Goal: Task Accomplishment & Management: Manage account settings

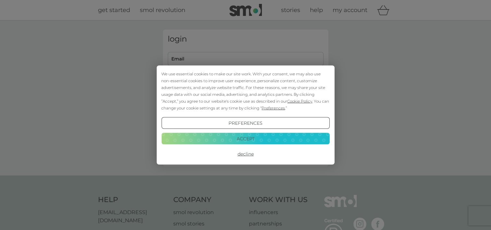
type input "[EMAIL_ADDRESS][DOMAIN_NAME]"
click at [246, 152] on button "Decline" at bounding box center [245, 154] width 168 height 12
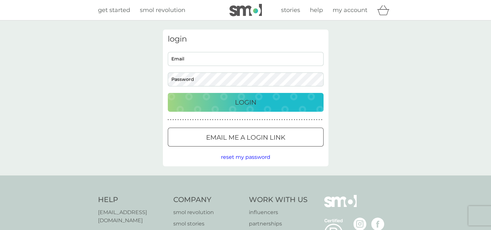
type input "deborahdavey@hotmail.com"
click at [248, 105] on p "Login" at bounding box center [245, 102] width 21 height 10
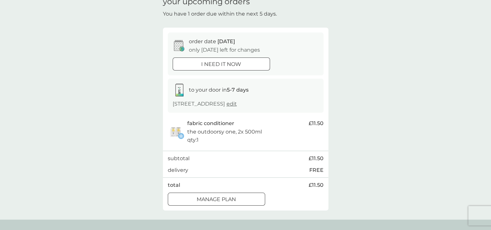
scroll to position [65, 0]
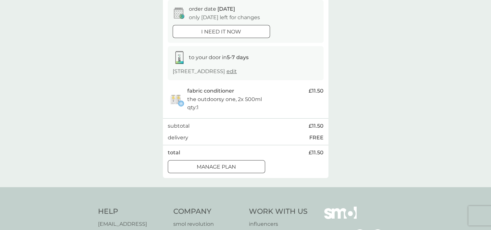
click at [205, 168] on div at bounding box center [216, 166] width 23 height 7
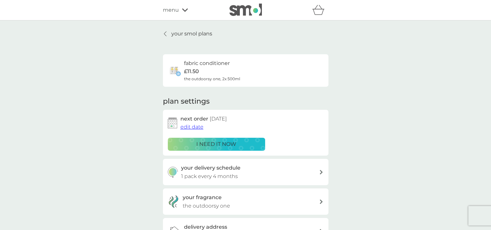
click at [194, 127] on span "edit date" at bounding box center [191, 127] width 23 height 6
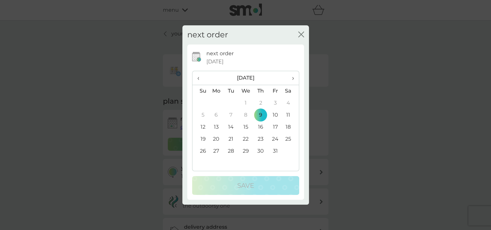
click at [273, 149] on td "31" at bounding box center [274, 151] width 15 height 12
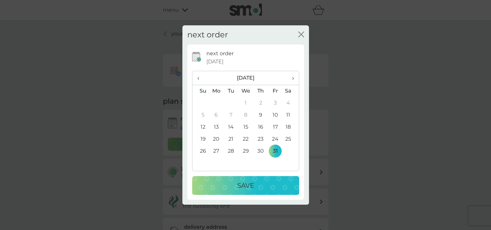
click at [256, 184] on div "Save" at bounding box center [245, 185] width 94 height 10
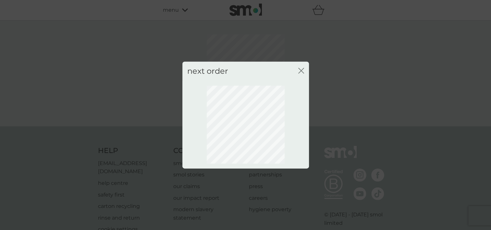
click at [299, 69] on icon "close" at bounding box center [301, 71] width 6 height 6
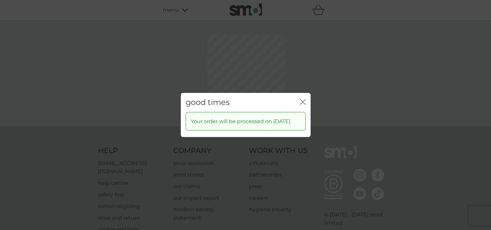
click at [300, 69] on div "good times close Your order will be processed on [DATE]" at bounding box center [245, 115] width 491 height 230
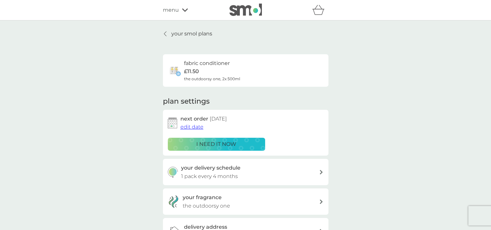
click at [184, 34] on p "your smol plans" at bounding box center [191, 34] width 41 height 8
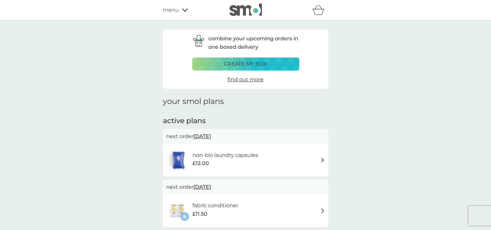
click at [203, 135] on span "[DATE]" at bounding box center [202, 136] width 18 height 13
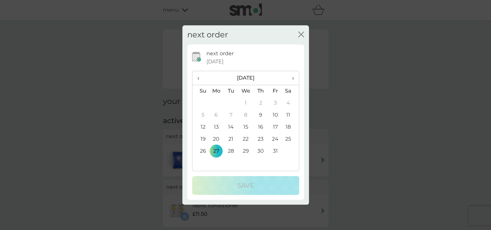
click at [271, 150] on td "31" at bounding box center [274, 151] width 15 height 12
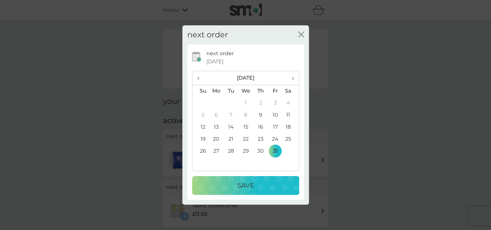
click at [252, 184] on p "Save" at bounding box center [245, 185] width 17 height 10
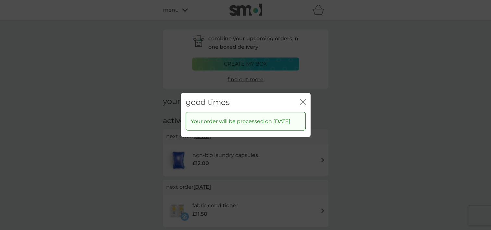
click at [303, 99] on icon "close" at bounding box center [303, 102] width 6 height 6
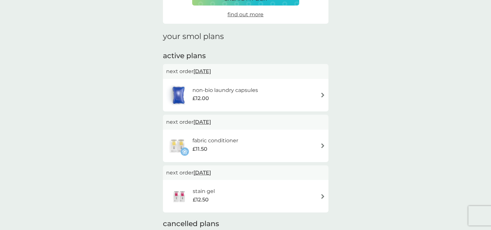
scroll to position [97, 0]
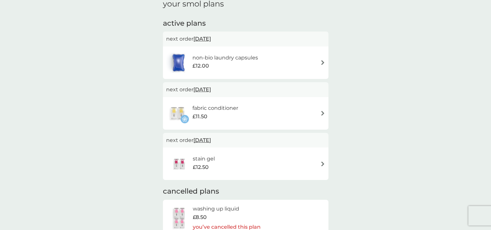
click at [322, 162] on img at bounding box center [322, 163] width 5 height 5
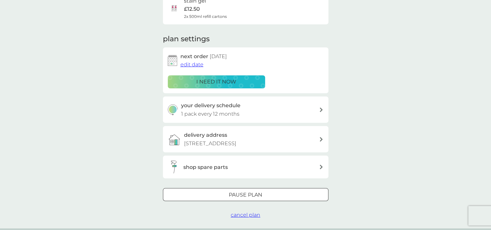
scroll to position [65, 0]
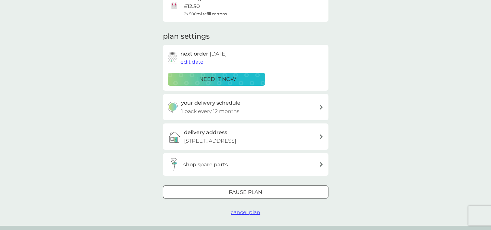
click at [268, 192] on div "Pause plan" at bounding box center [245, 192] width 165 height 8
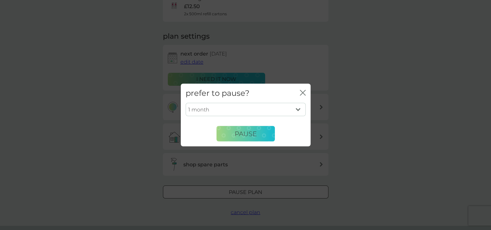
click at [299, 108] on select "1 month 2 months 3 months 4 months 5 months 6 months" at bounding box center [245, 109] width 120 height 14
click at [302, 91] on icon "close" at bounding box center [303, 93] width 6 height 6
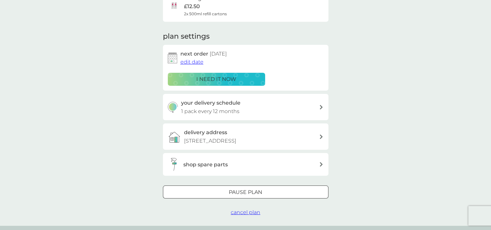
click at [320, 105] on icon at bounding box center [320, 107] width 3 height 5
select select "8"
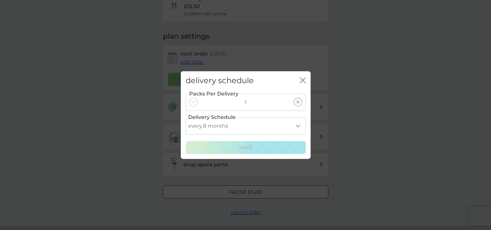
click at [300, 79] on icon "close" at bounding box center [303, 80] width 6 height 6
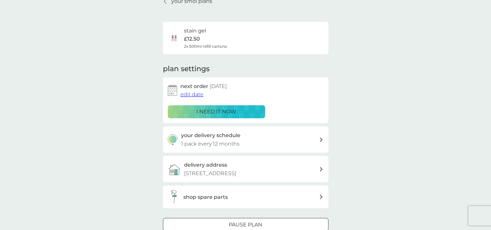
scroll to position [0, 0]
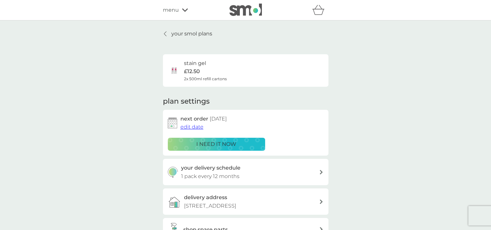
click at [192, 127] on span "edit date" at bounding box center [191, 127] width 23 height 6
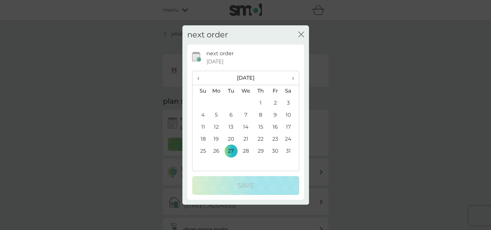
click at [301, 32] on icon "close" at bounding box center [301, 34] width 6 height 6
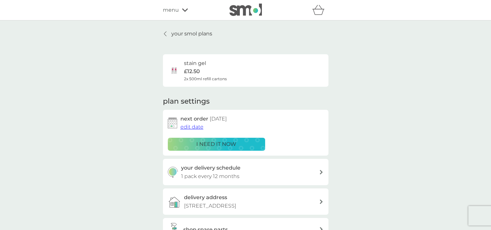
scroll to position [65, 0]
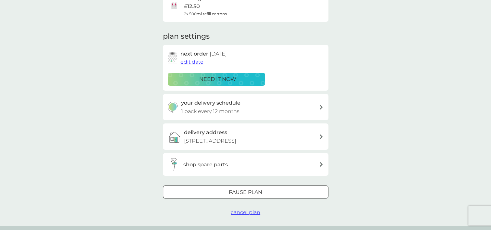
click at [244, 212] on span "cancel plan" at bounding box center [246, 212] width 30 height 6
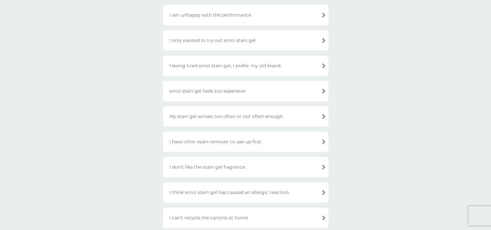
scroll to position [130, 0]
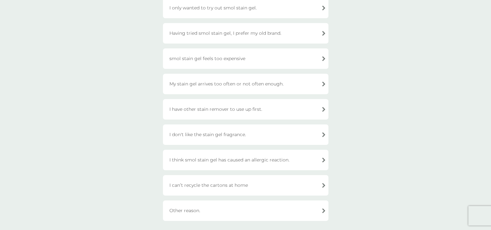
click at [321, 210] on div "Other reason." at bounding box center [245, 210] width 165 height 20
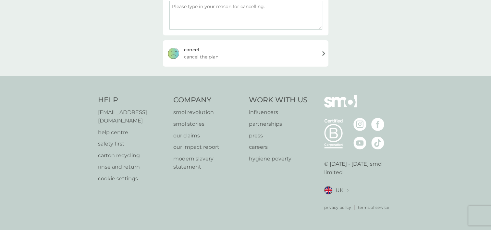
scroll to position [119, 0]
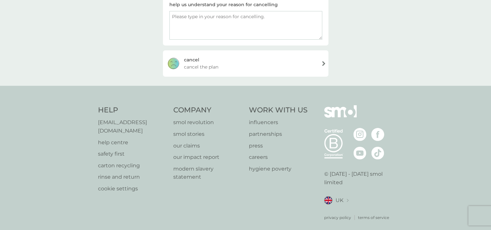
click at [184, 24] on textarea at bounding box center [245, 25] width 153 height 29
type textarea "I haven't used what I already have"
click at [189, 58] on div "cancel" at bounding box center [191, 59] width 15 height 7
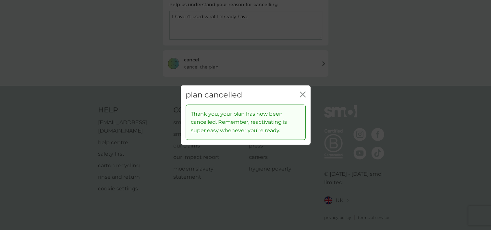
click at [301, 95] on icon "close" at bounding box center [301, 94] width 3 height 5
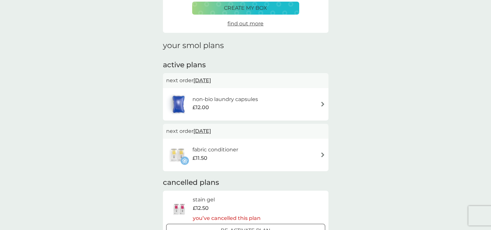
scroll to position [65, 0]
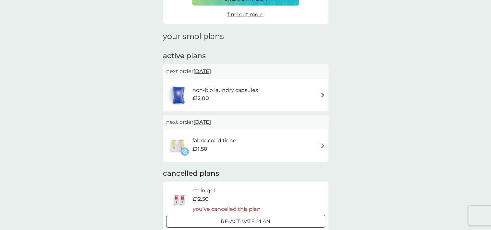
click at [322, 94] on img at bounding box center [322, 94] width 5 height 5
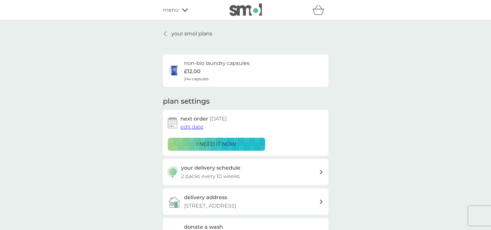
click at [175, 10] on span "menu" at bounding box center [171, 10] width 16 height 8
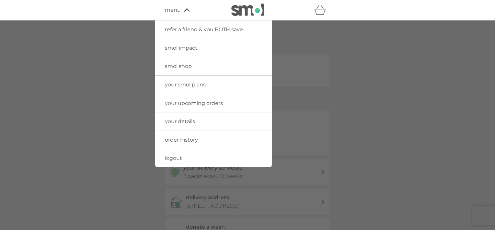
click at [398, 112] on div at bounding box center [247, 135] width 495 height 230
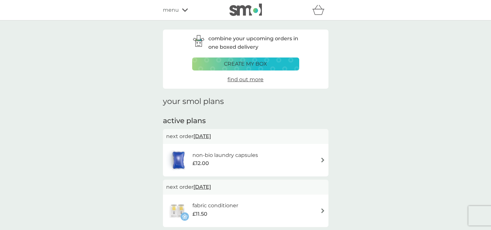
scroll to position [65, 0]
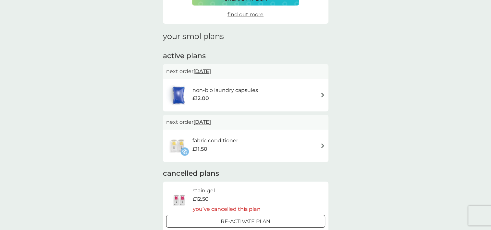
click at [318, 145] on div "fabric conditioner £11.50" at bounding box center [245, 145] width 159 height 23
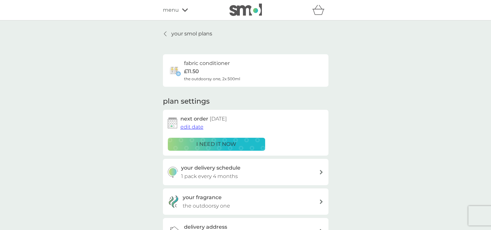
click at [321, 172] on icon at bounding box center [320, 172] width 3 height 5
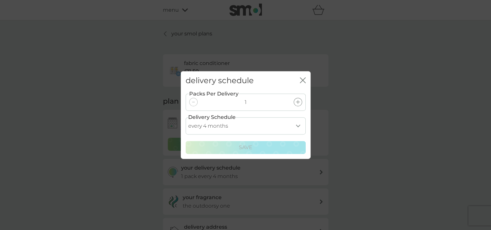
click at [296, 125] on select "every 1 month every 2 months every 3 months every 4 months every 5 months every…" at bounding box center [245, 125] width 120 height 17
select select "6"
click at [185, 117] on select "every 1 month every 2 months every 3 months every 4 months every 5 months every…" at bounding box center [245, 125] width 120 height 17
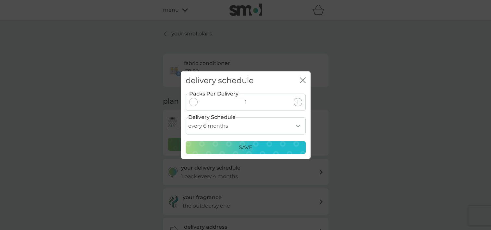
click at [248, 145] on p "Save" at bounding box center [246, 147] width 14 height 8
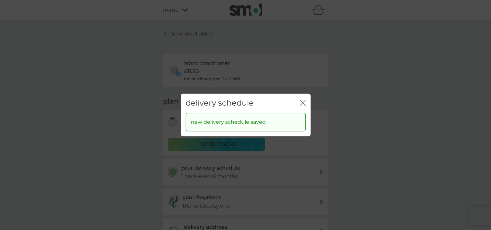
click at [302, 102] on icon "close" at bounding box center [303, 102] width 3 height 5
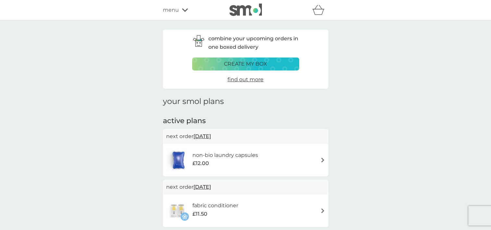
scroll to position [65, 0]
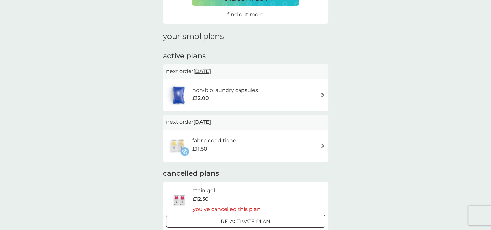
click at [320, 95] on img at bounding box center [322, 94] width 5 height 5
